Goal: Task Accomplishment & Management: Manage account settings

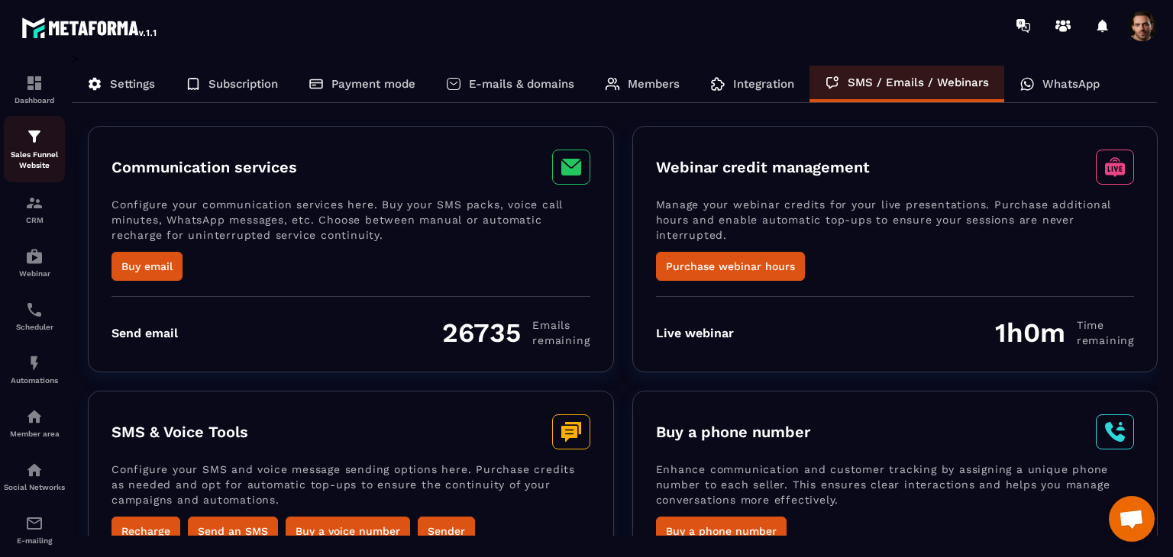
click at [37, 153] on p "Sales Funnel Website" at bounding box center [34, 160] width 61 height 21
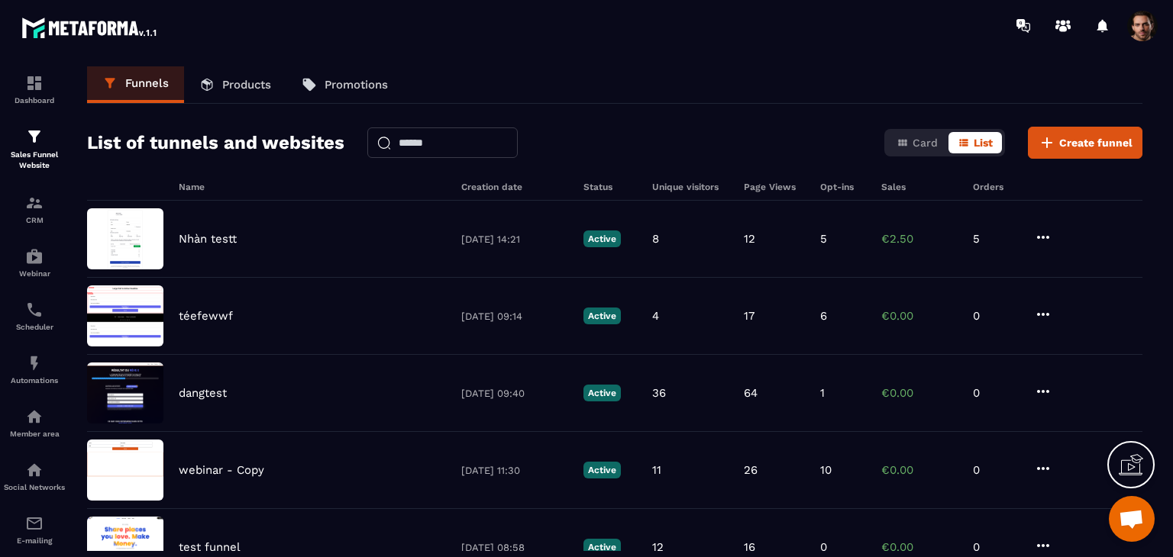
click at [227, 99] on link "Products" at bounding box center [235, 84] width 102 height 37
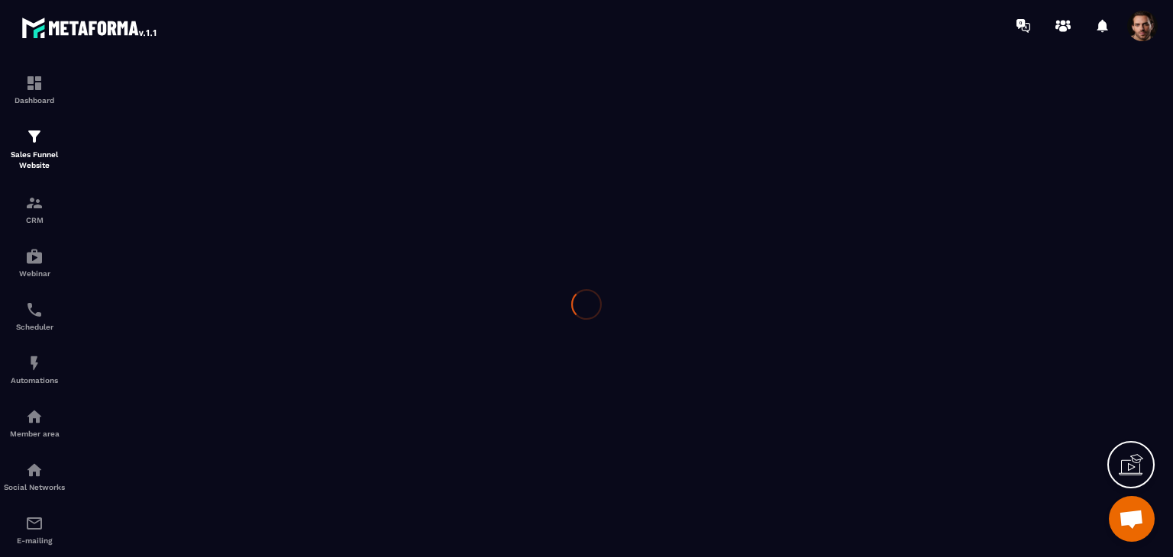
click at [235, 84] on div at bounding box center [586, 304] width 1173 height 506
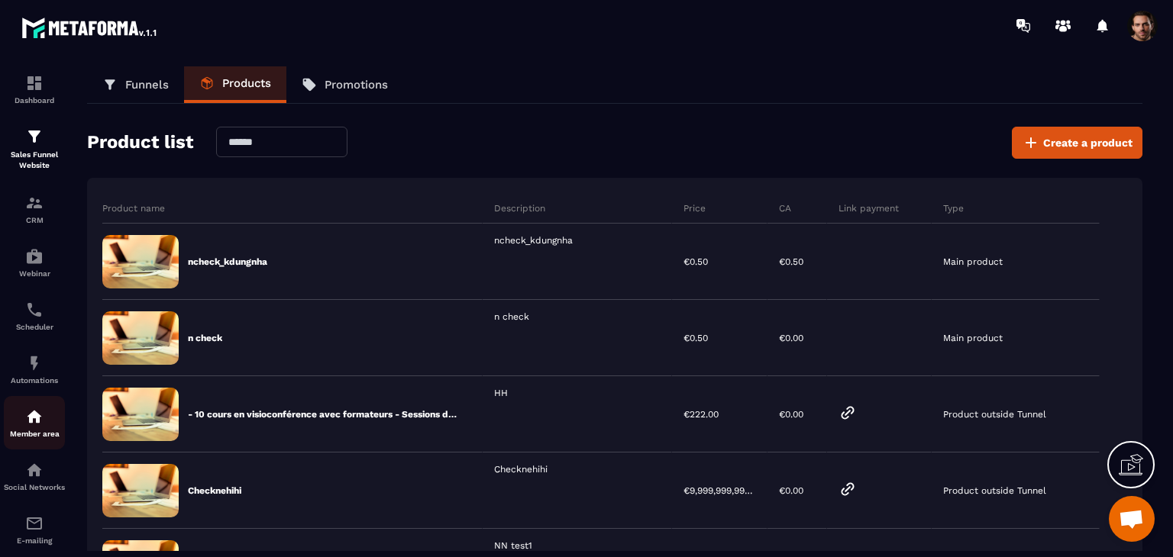
click at [34, 408] on link "Member area" at bounding box center [34, 422] width 61 height 53
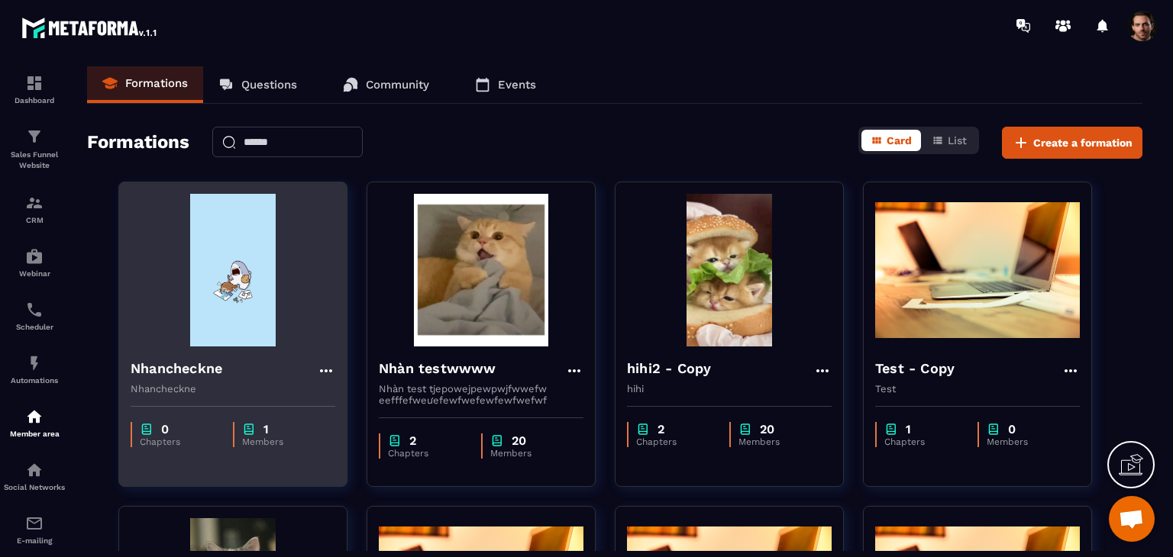
click at [234, 408] on div "0 Chapters 1 Members" at bounding box center [233, 427] width 228 height 64
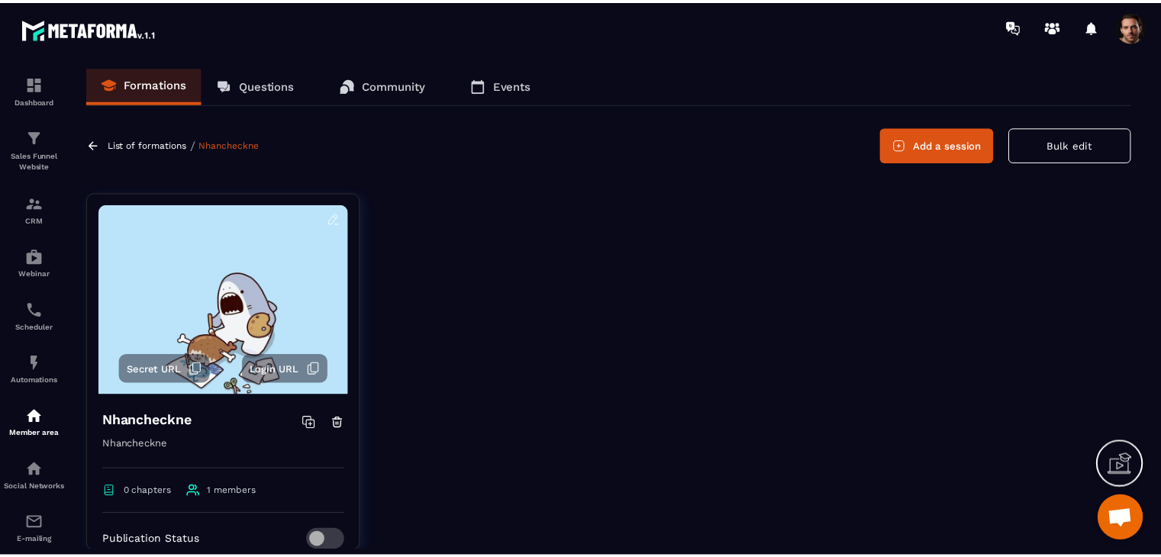
scroll to position [229, 0]
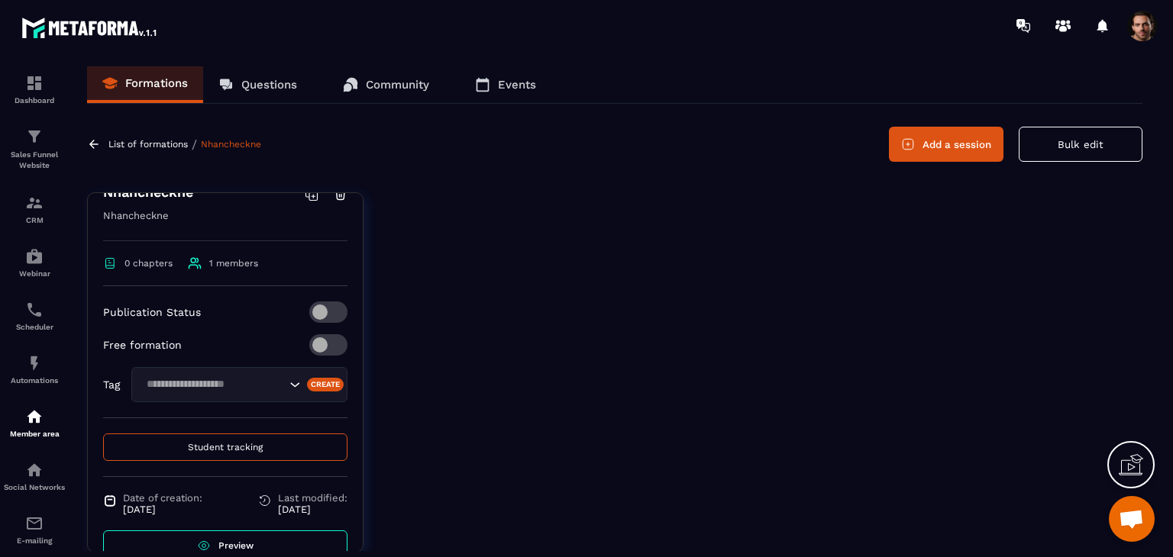
click at [259, 444] on button "Student tracking" at bounding box center [225, 447] width 244 height 27
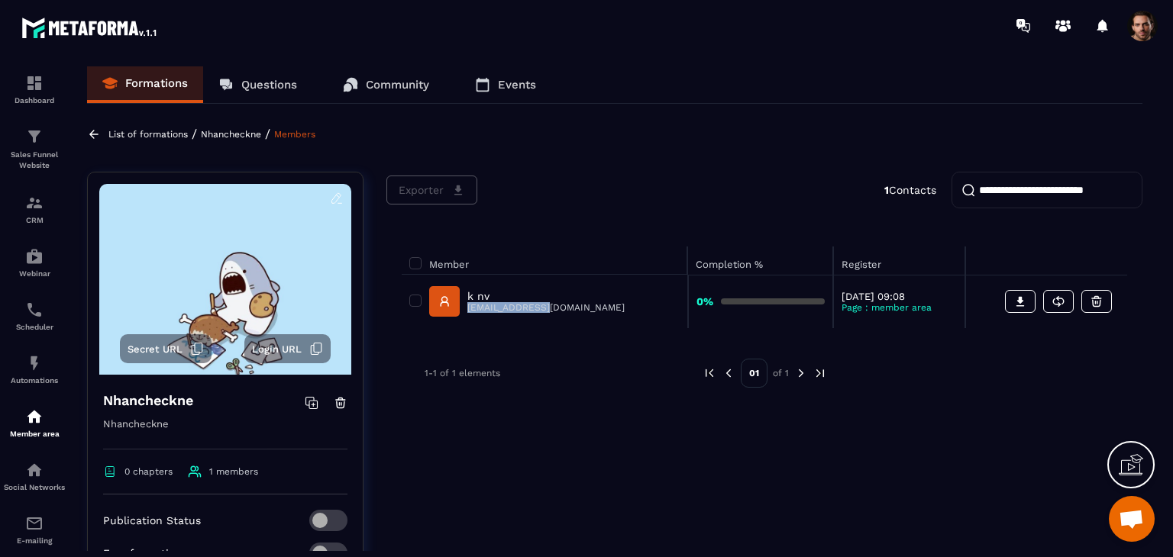
drag, startPoint x: 563, startPoint y: 311, endPoint x: 464, endPoint y: 314, distance: 99.3
click at [464, 314] on div "k nv [EMAIL_ADDRESS][DOMAIN_NAME]" at bounding box center [544, 301] width 270 height 31
copy p "[EMAIL_ADDRESS][DOMAIN_NAME]"
click at [48, 152] on p "Sales Funnel Website" at bounding box center [34, 160] width 61 height 21
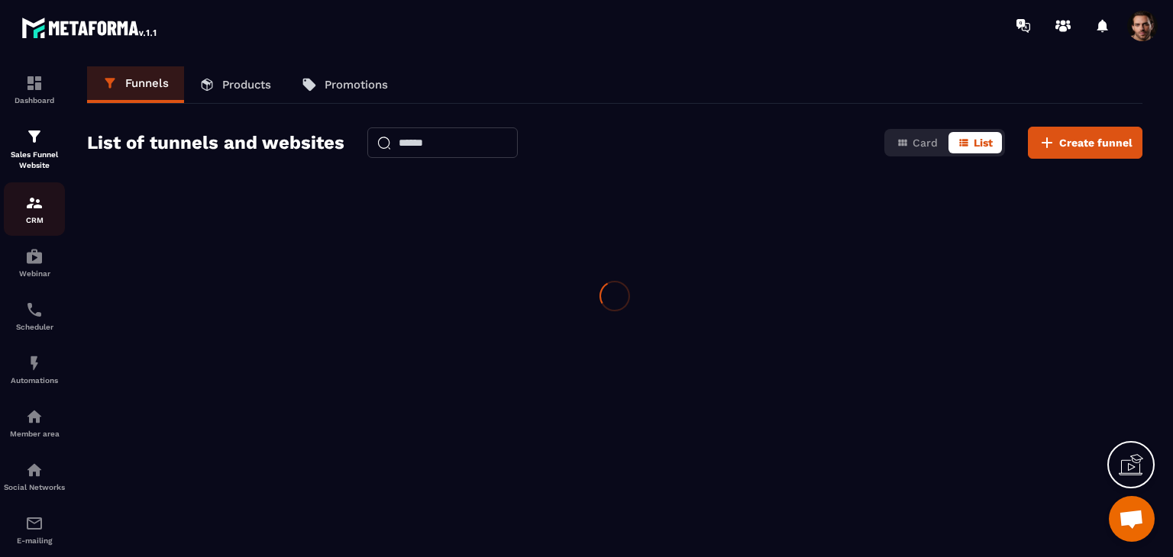
click at [21, 224] on p "CRM" at bounding box center [34, 220] width 61 height 8
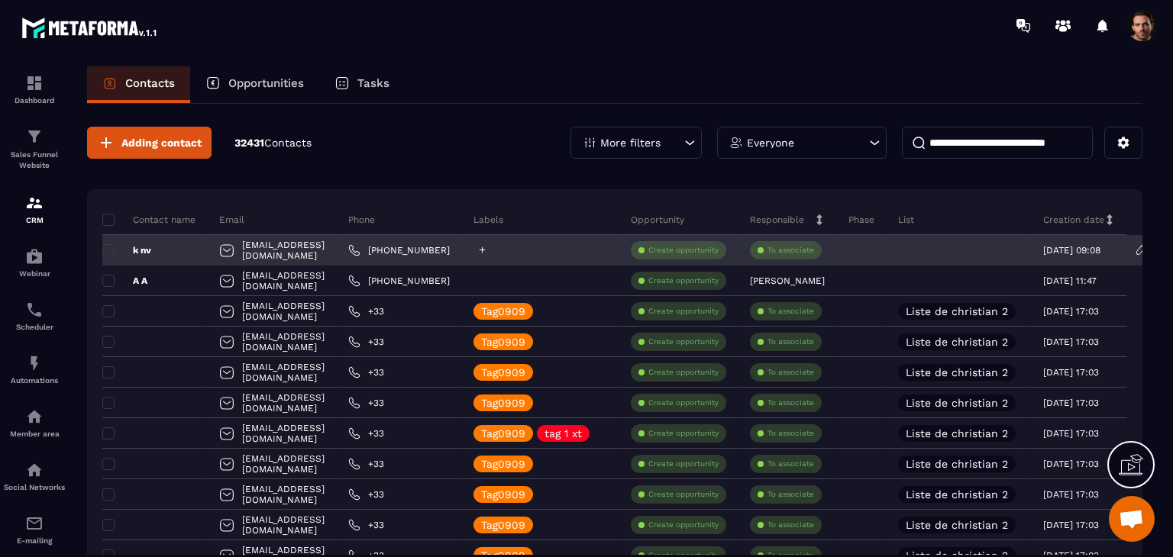
click at [487, 248] on icon at bounding box center [482, 250] width 10 height 10
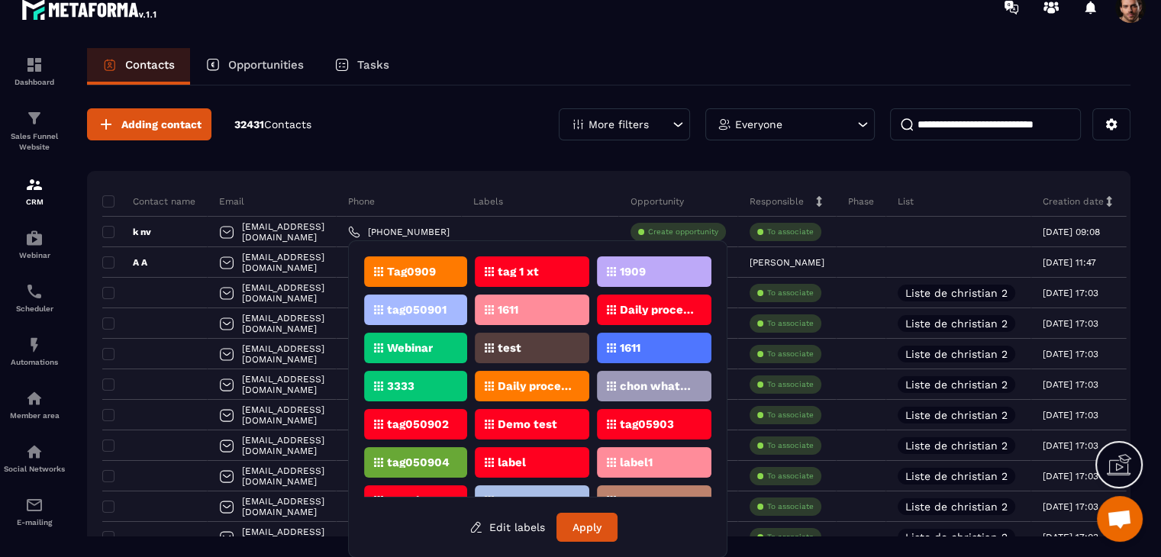
scroll to position [60, 0]
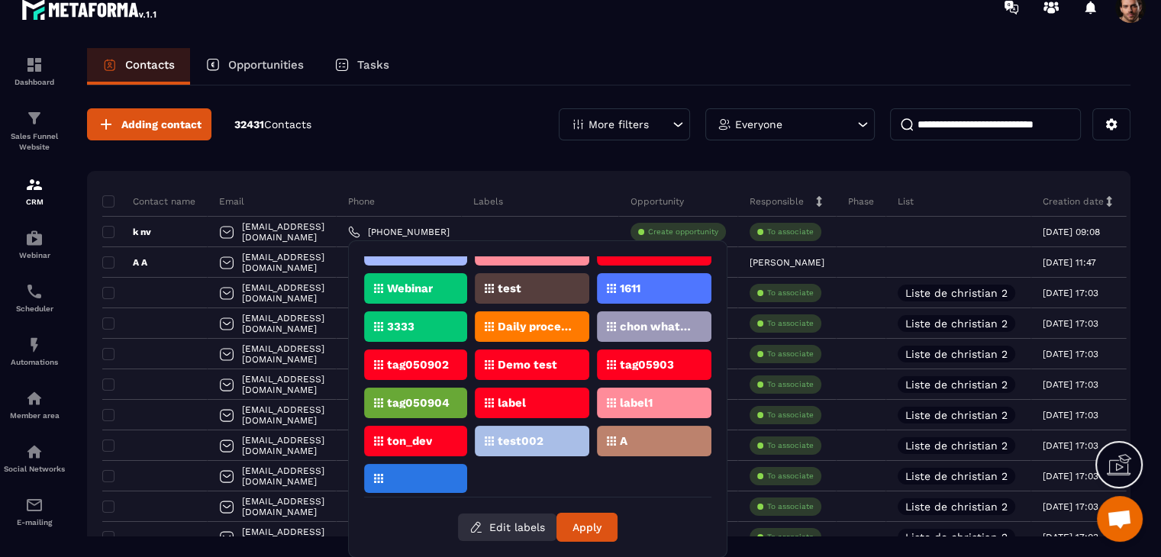
click at [527, 526] on button "Edit labels" at bounding box center [507, 527] width 98 height 27
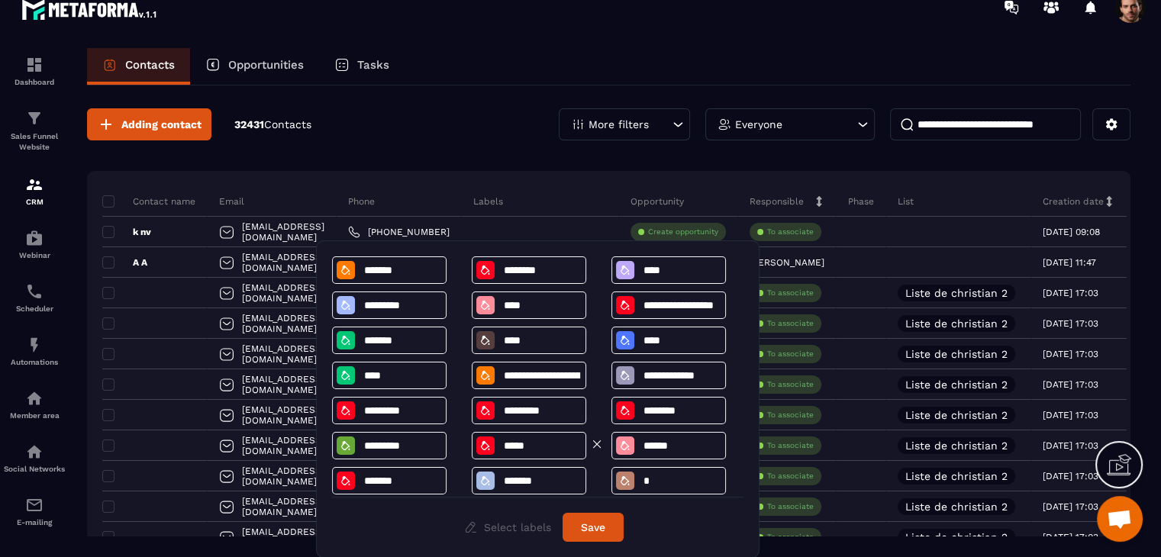
scroll to position [44, 0]
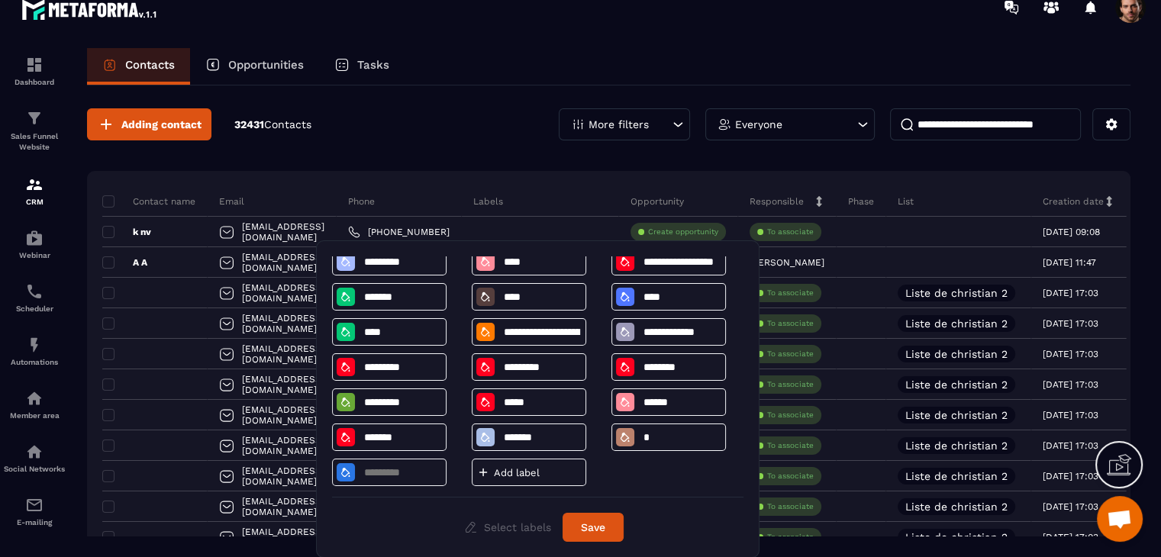
click at [625, 481] on div "**********" at bounding box center [538, 377] width 412 height 241
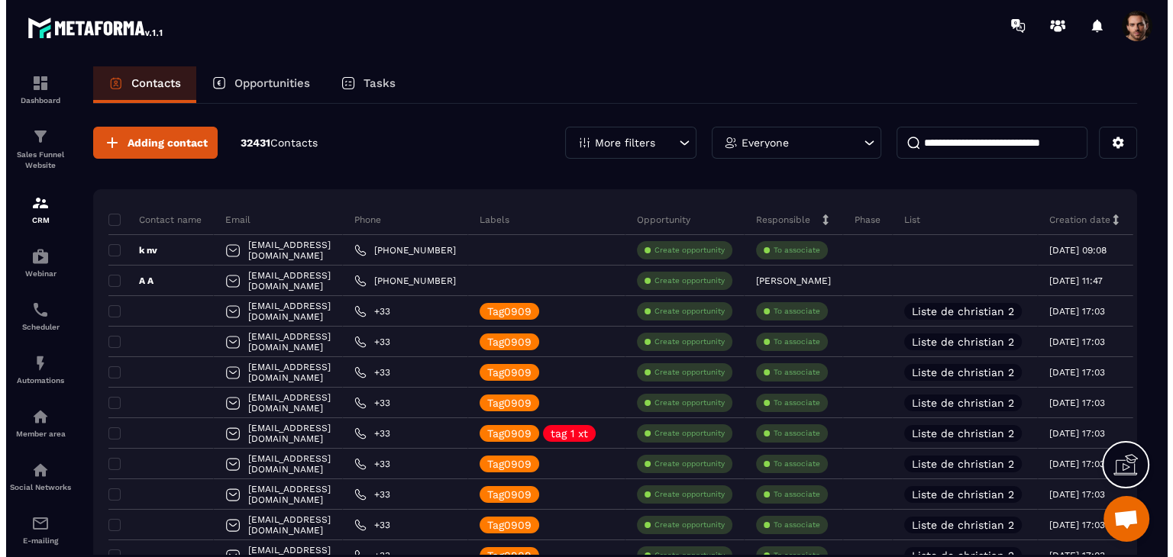
scroll to position [0, 0]
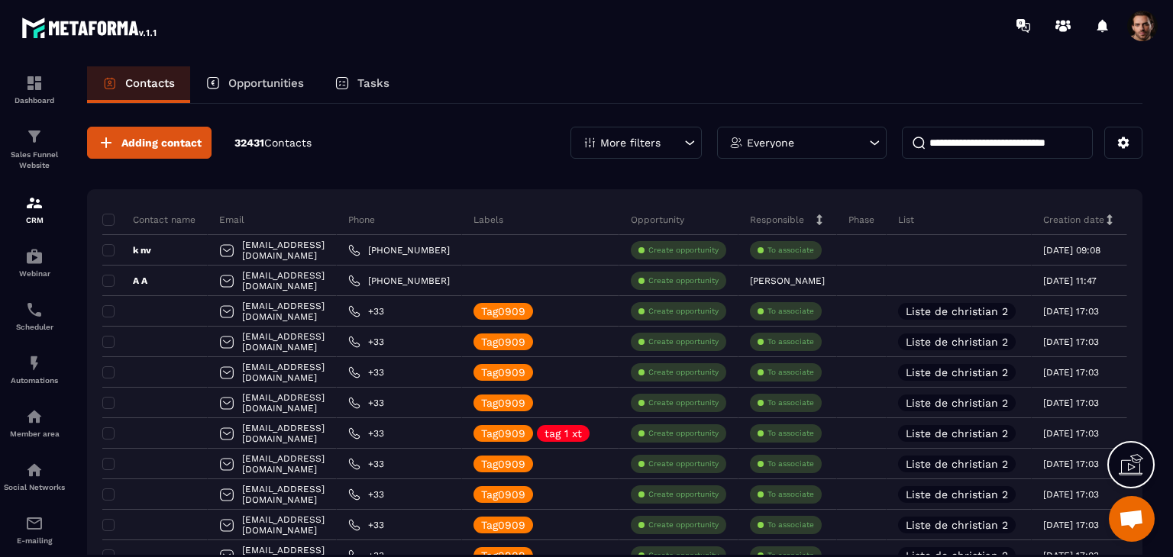
click at [927, 84] on div "Contacts Opportunities Tasks" at bounding box center [614, 84] width 1055 height 37
